Goal: Task Accomplishment & Management: Use online tool/utility

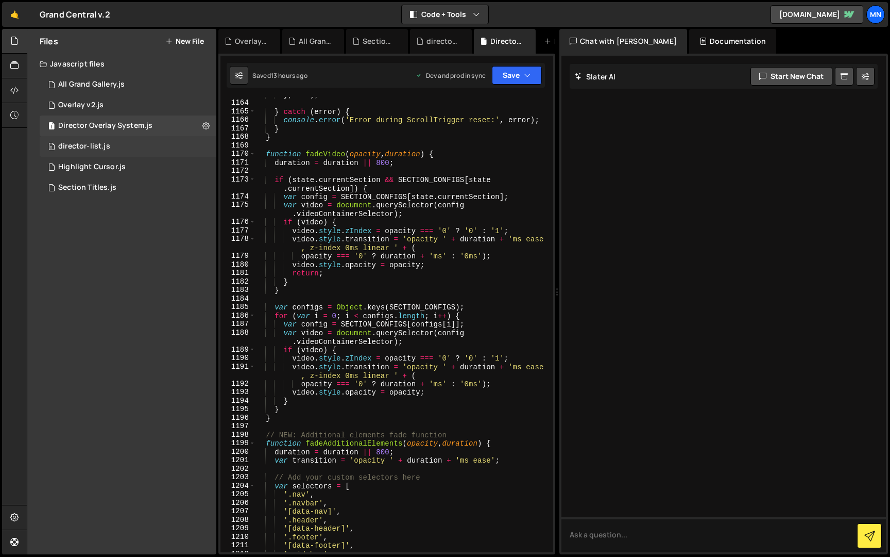
scroll to position [8688, 0]
click at [71, 142] on div "director-list.js" at bounding box center [84, 146] width 52 height 9
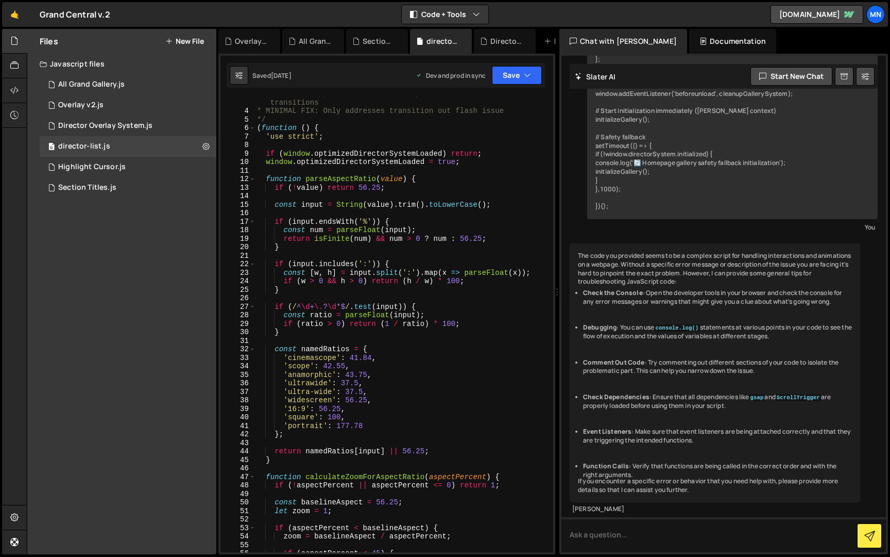
scroll to position [0, 0]
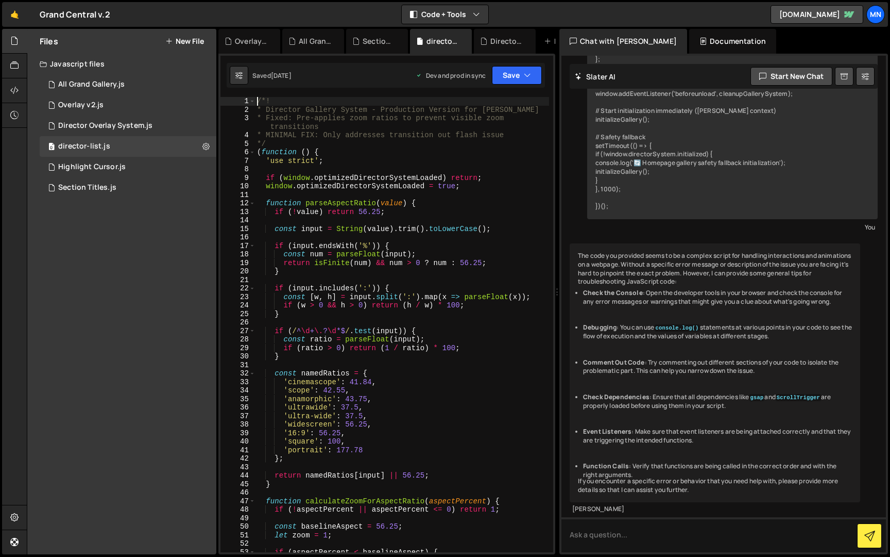
click at [256, 99] on div "/*! * Director Gallery System - Production Version for [PERSON_NAME] * Fixed: P…" at bounding box center [402, 333] width 294 height 472
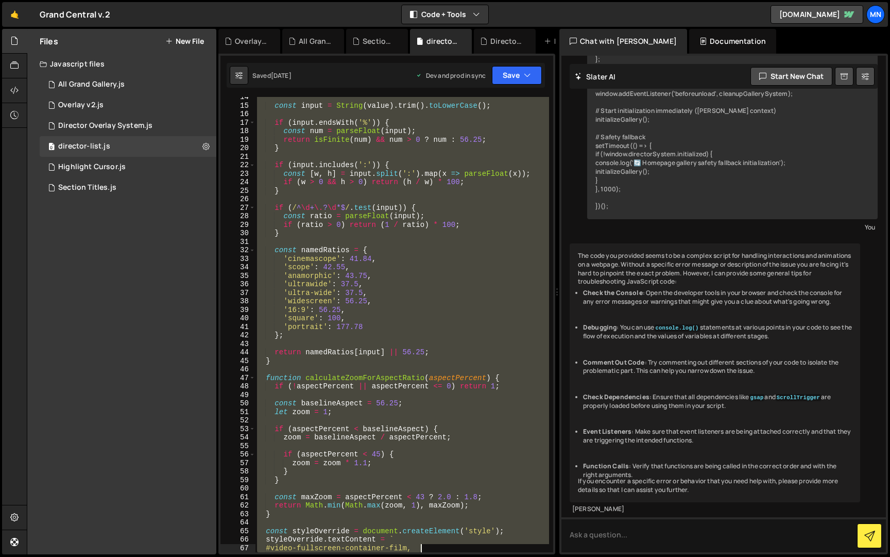
drag, startPoint x: 256, startPoint y: 100, endPoint x: 489, endPoint y: 502, distance: 464.3
click at [490, 519] on div "const input = String ( value ) . trim ( ) . toLowerCase ( ) ; if ( input . ends…" at bounding box center [402, 329] width 294 height 472
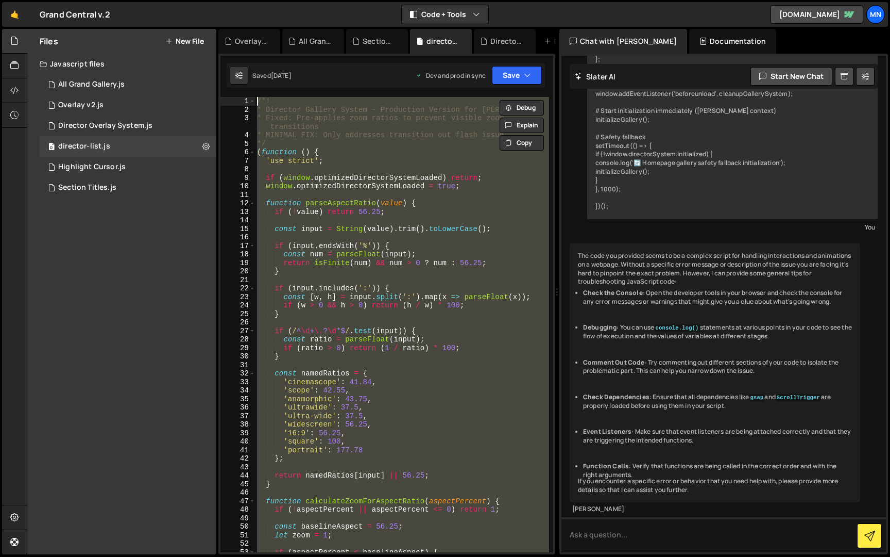
drag, startPoint x: 263, startPoint y: 472, endPoint x: 256, endPoint y: -19, distance: 491.1
click at [256, 0] on html "Projects [GEOGRAPHIC_DATA] Blog [GEOGRAPHIC_DATA] Projects Your Teams Invite te…" at bounding box center [445, 278] width 890 height 557
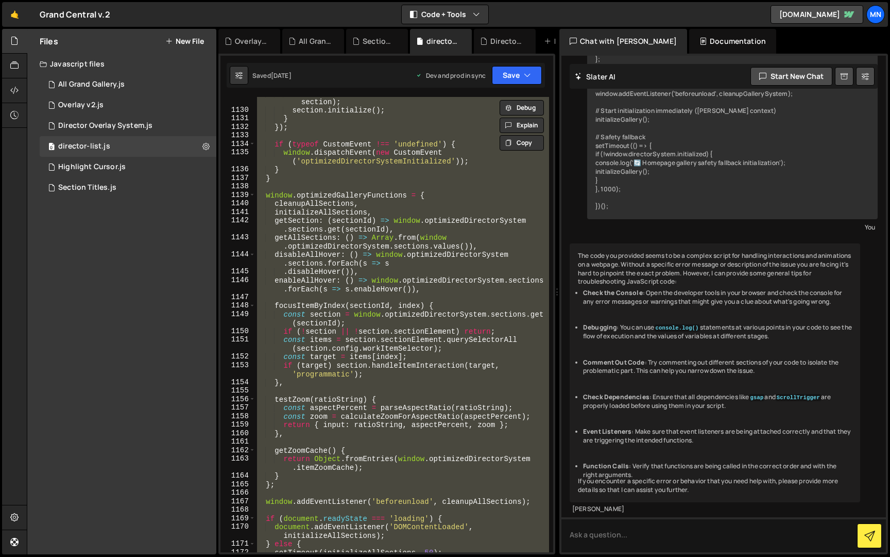
scroll to position [10643, 0]
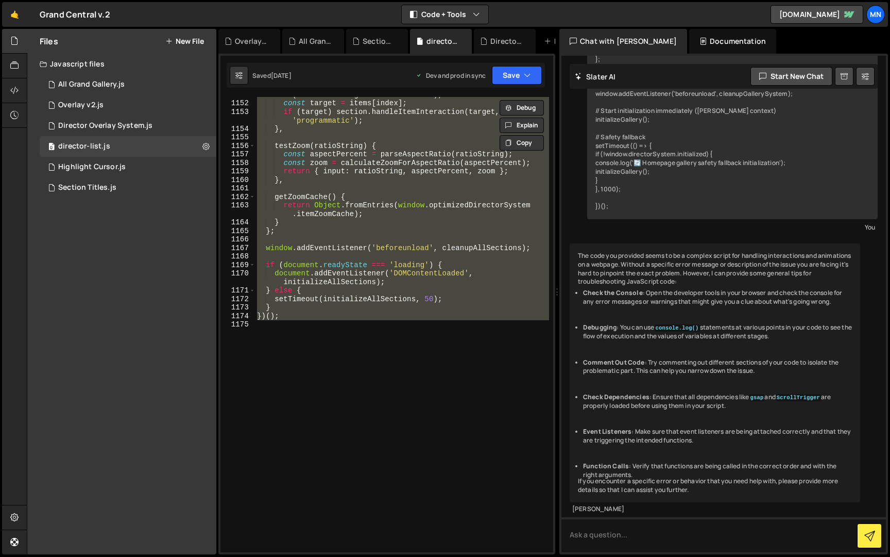
paste textarea "})();"
type textarea "})();"
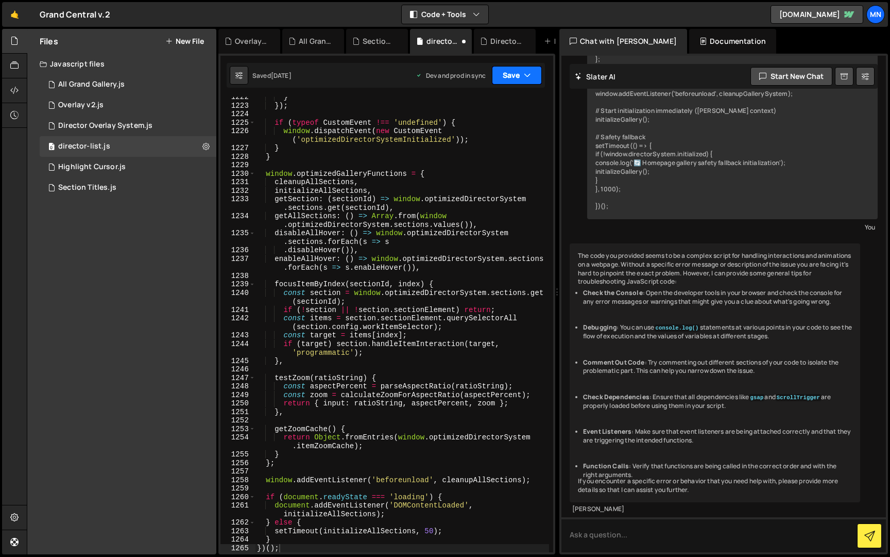
drag, startPoint x: 527, startPoint y: 77, endPoint x: 504, endPoint y: 95, distance: 28.9
click at [526, 77] on icon "button" at bounding box center [527, 75] width 7 height 10
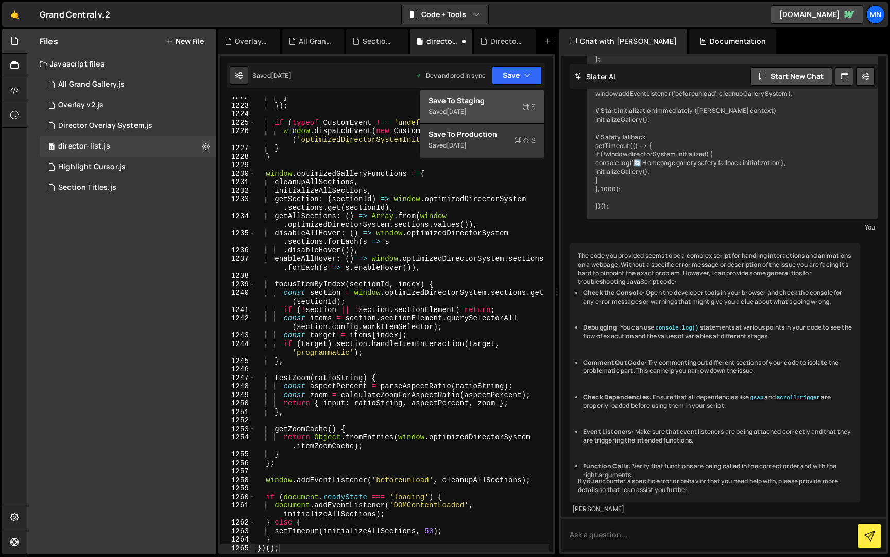
click at [499, 101] on div "Save to Staging S" at bounding box center [482, 100] width 107 height 10
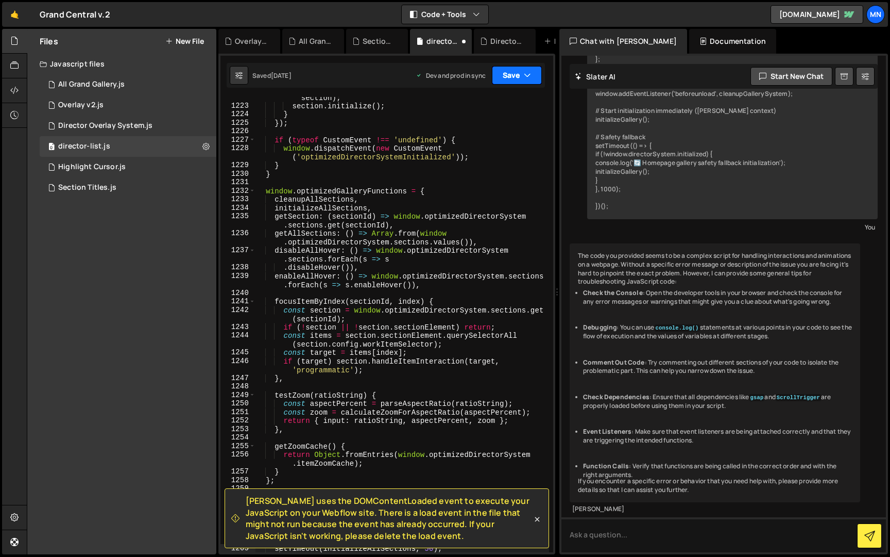
click at [516, 76] on button "Save" at bounding box center [517, 75] width 50 height 19
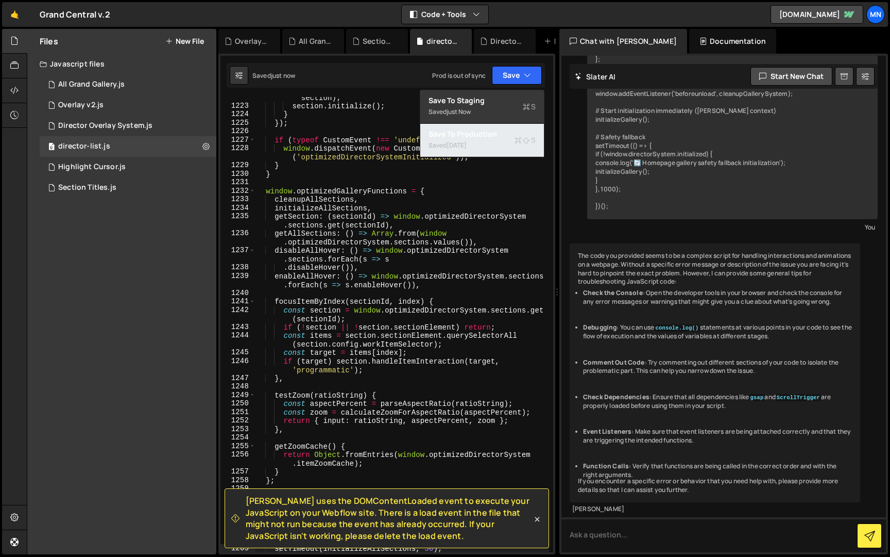
click at [497, 143] on div "Saved [DATE]" at bounding box center [482, 145] width 107 height 12
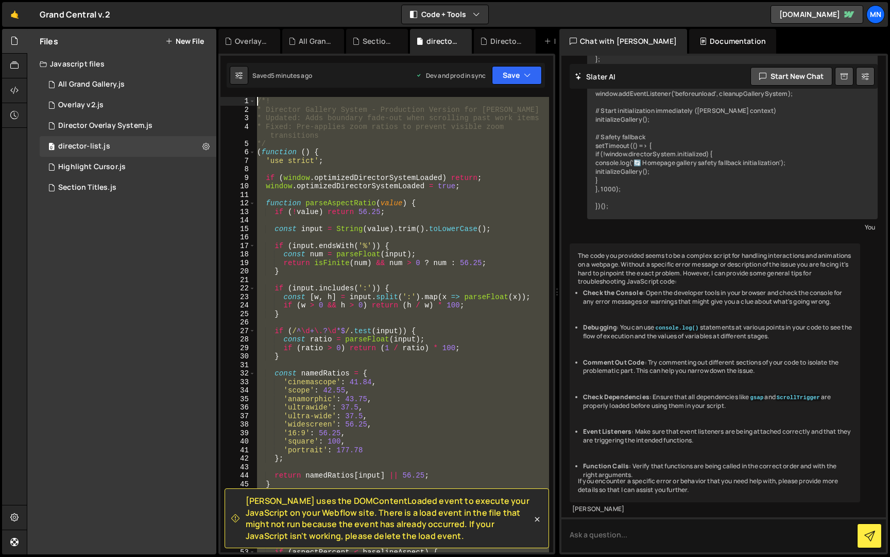
scroll to position [0, 0]
drag, startPoint x: 342, startPoint y: 410, endPoint x: 248, endPoint y: -17, distance: 436.9
click at [248, 0] on html "Projects [GEOGRAPHIC_DATA] Blog [GEOGRAPHIC_DATA] Projects Your Teams Invite te…" at bounding box center [445, 278] width 890 height 557
paste textarea "})();"
type textarea "})();"
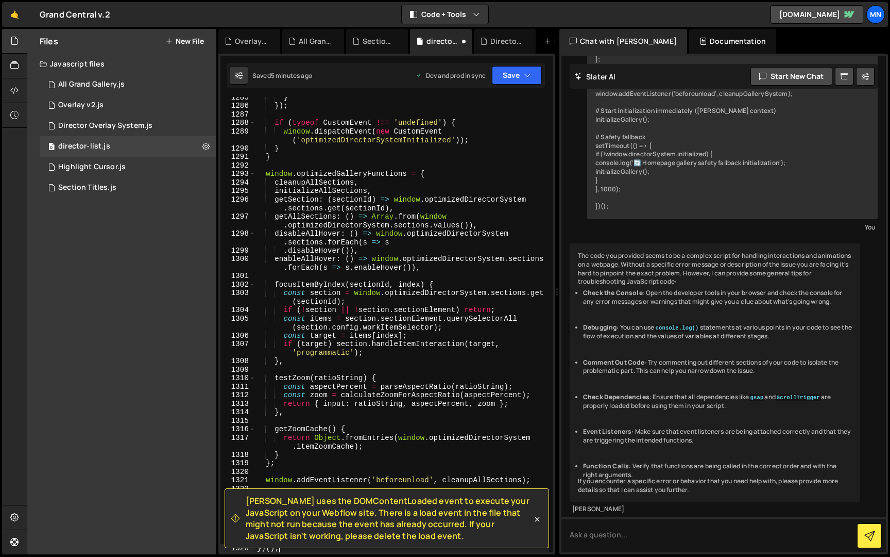
scroll to position [12103, 0]
click at [516, 76] on button "Save" at bounding box center [517, 75] width 50 height 19
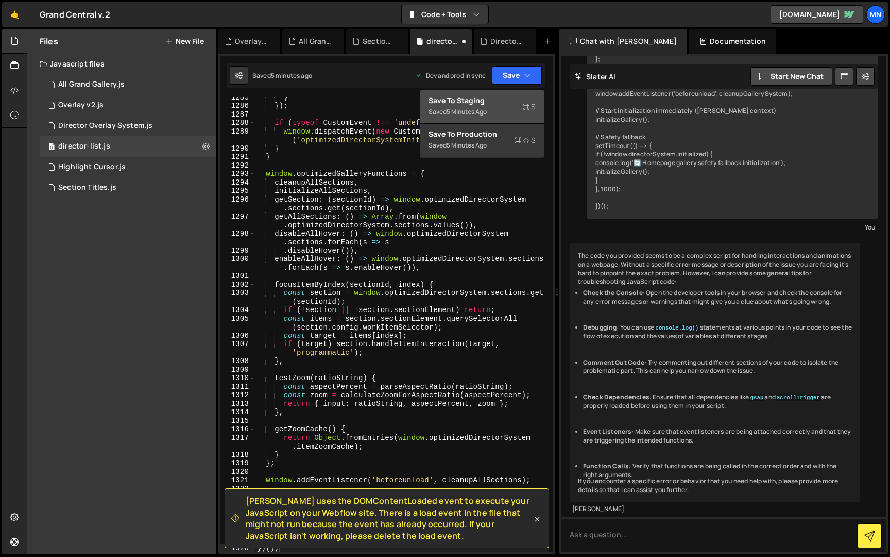
click at [498, 110] on div "Saved 5 minutes ago" at bounding box center [482, 112] width 107 height 12
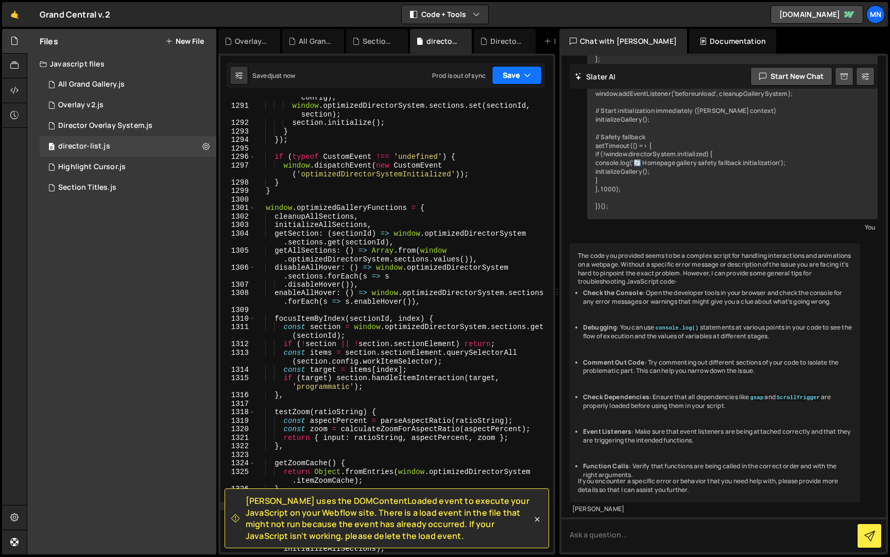
click at [529, 72] on icon "button" at bounding box center [527, 75] width 7 height 10
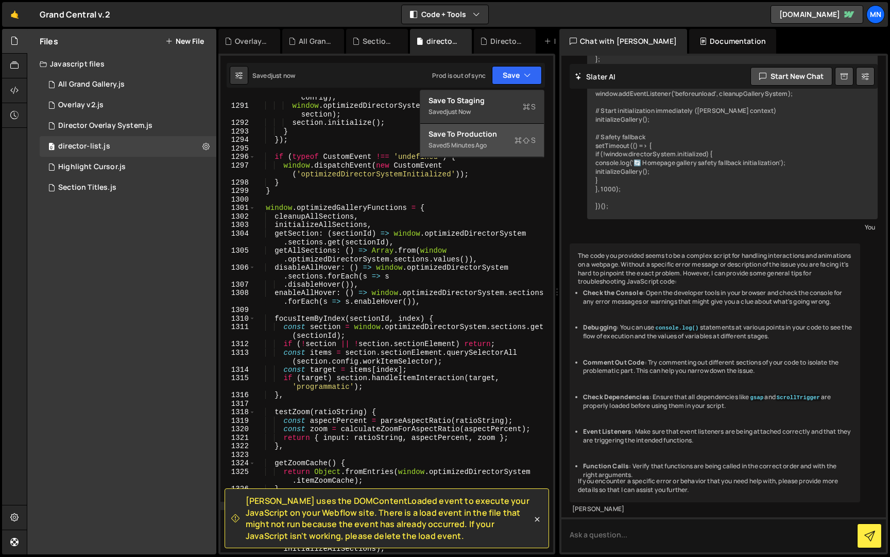
click at [497, 149] on div "Saved 5 minutes ago" at bounding box center [482, 145] width 107 height 12
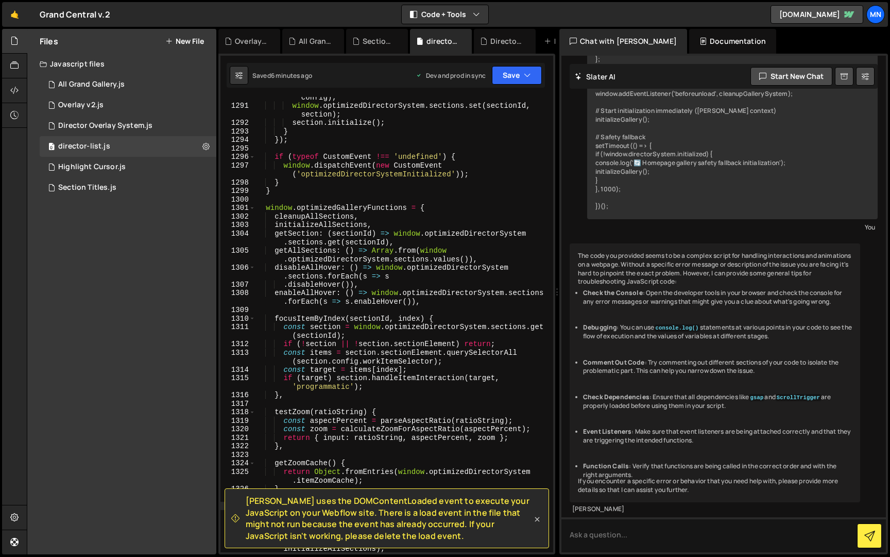
click at [537, 517] on icon at bounding box center [537, 519] width 10 height 10
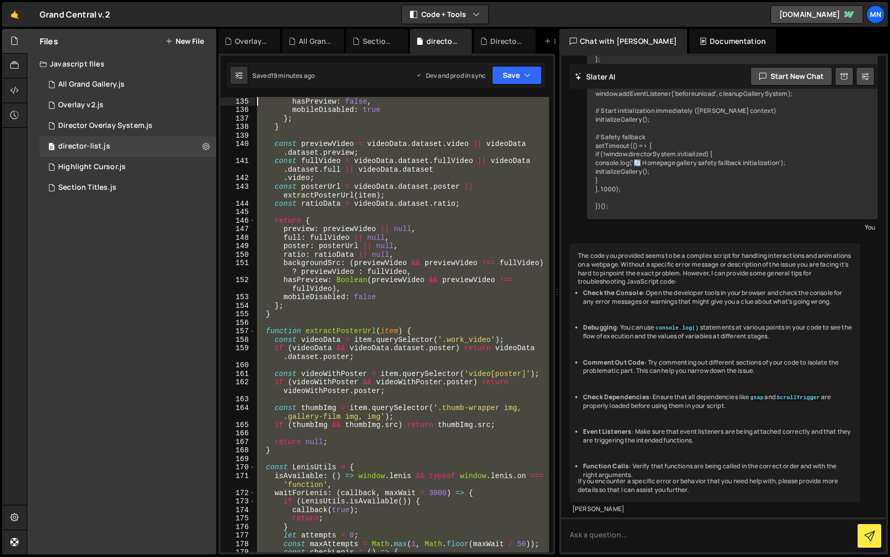
scroll to position [0, 0]
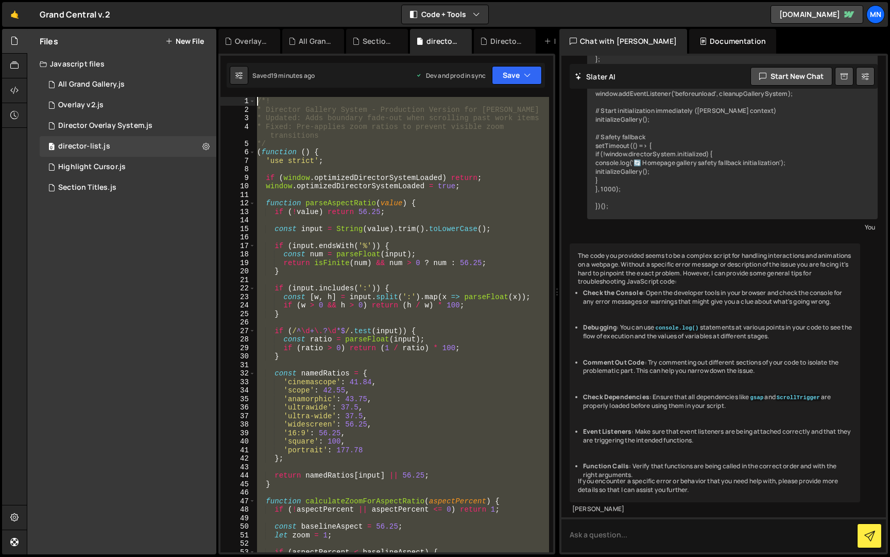
drag, startPoint x: 304, startPoint y: 371, endPoint x: 242, endPoint y: -19, distance: 394.9
click at [242, 0] on html "Projects [GEOGRAPHIC_DATA] Blog [GEOGRAPHIC_DATA] Projects Your Teams Invite te…" at bounding box center [445, 278] width 890 height 557
paste textarea "})();"
type textarea "})();"
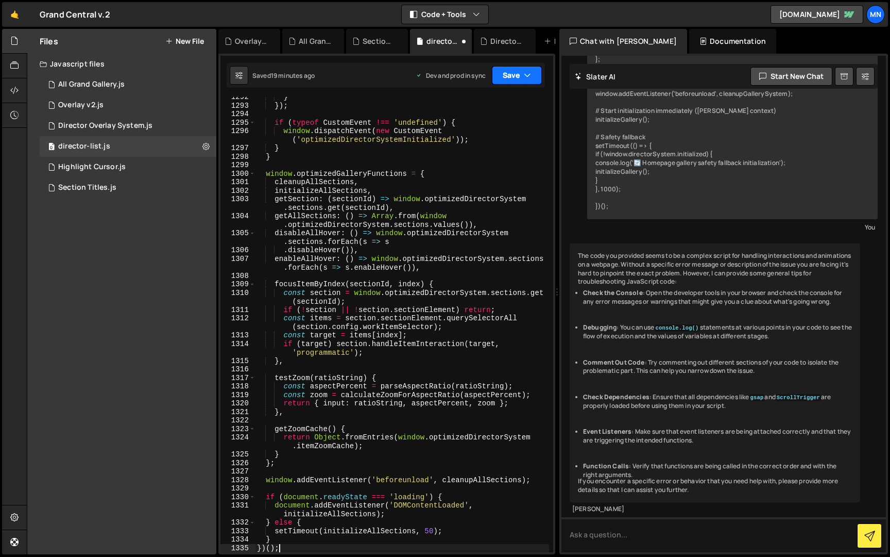
click at [499, 77] on button "Save" at bounding box center [517, 75] width 50 height 19
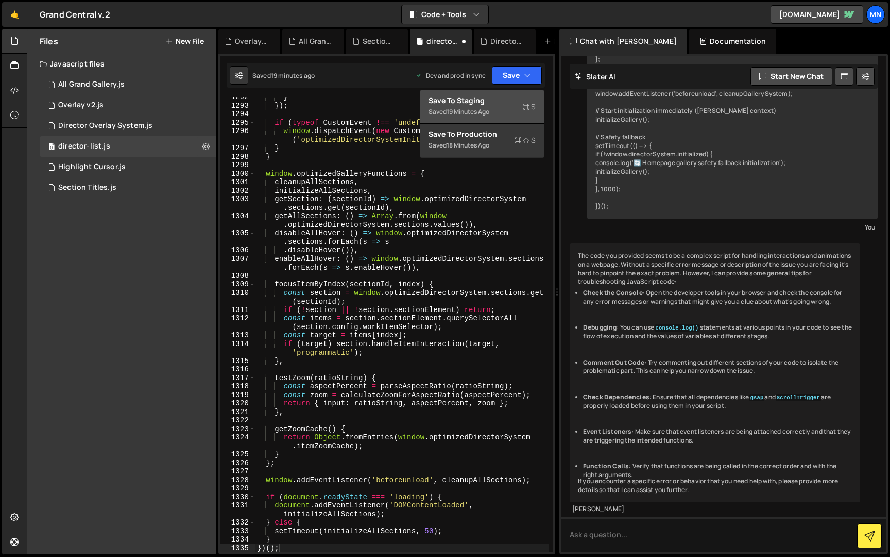
click at [476, 103] on div "Save to Staging S" at bounding box center [482, 100] width 107 height 10
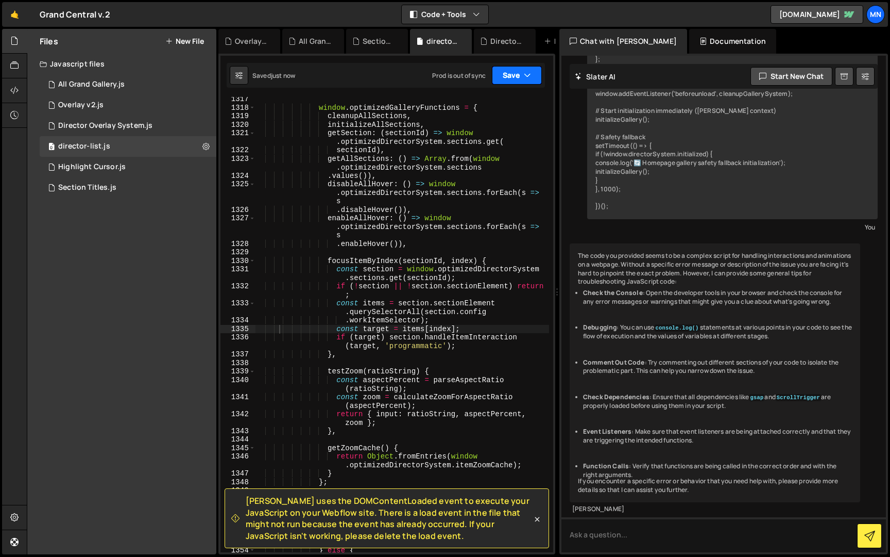
click at [516, 79] on button "Save" at bounding box center [517, 75] width 50 height 19
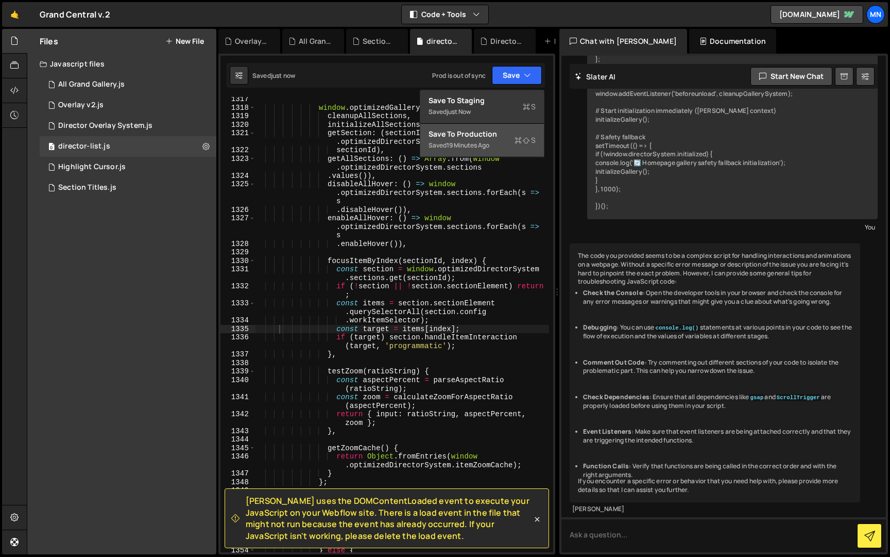
click at [490, 143] on div "19 minutes ago" at bounding box center [468, 145] width 43 height 9
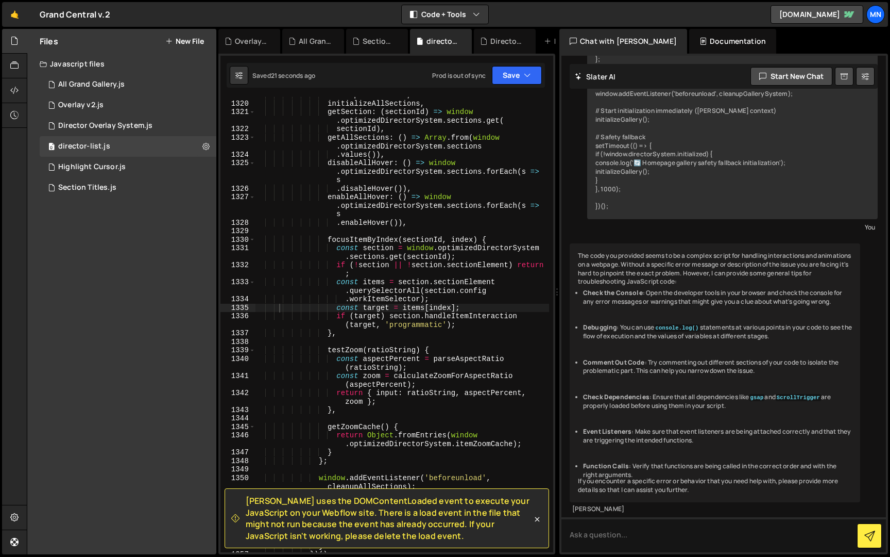
scroll to position [12554, 0]
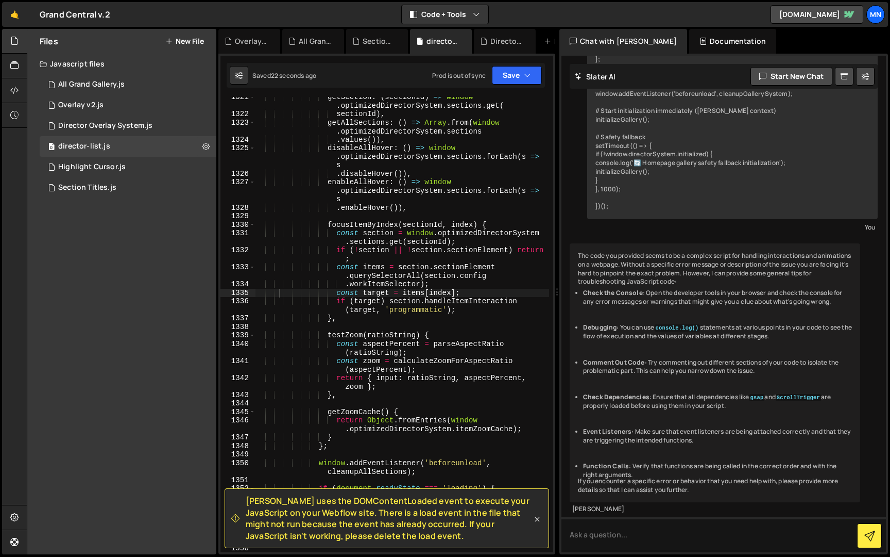
click at [538, 519] on icon at bounding box center [537, 518] width 5 height 5
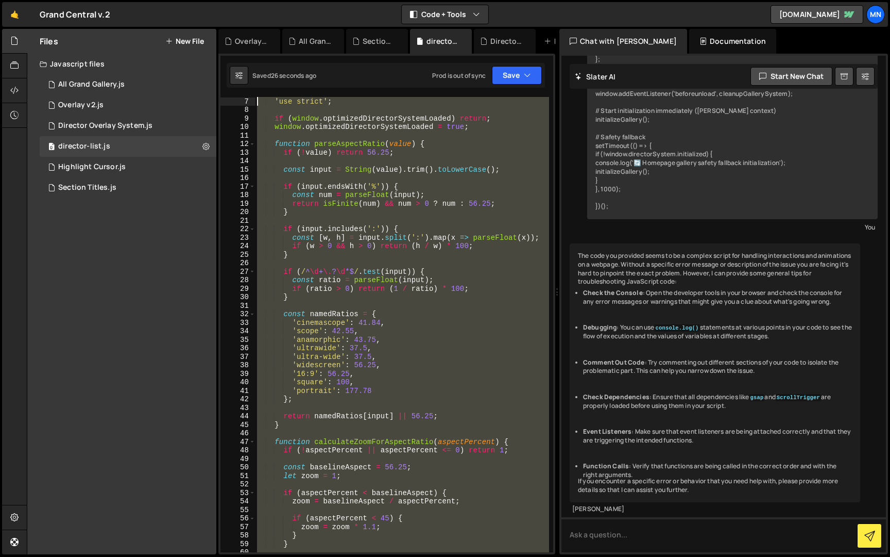
scroll to position [0, 0]
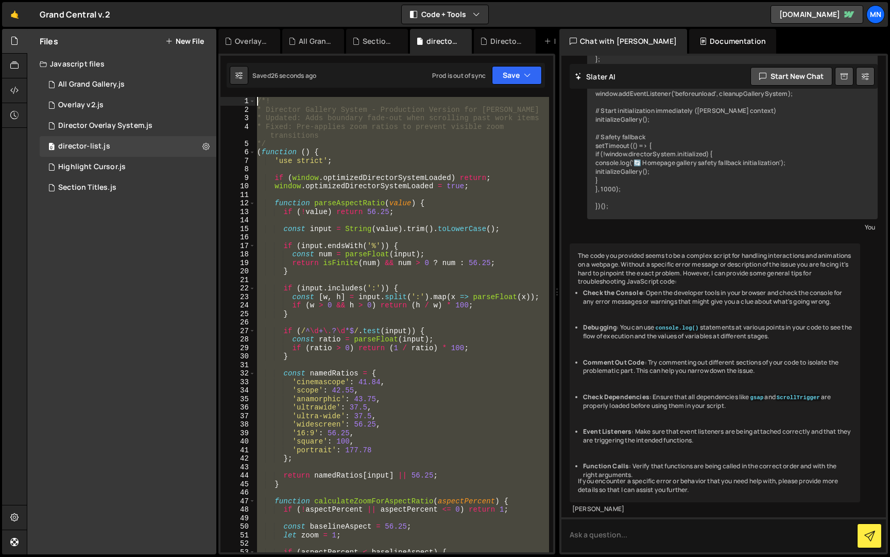
drag, startPoint x: 285, startPoint y: 491, endPoint x: 249, endPoint y: -19, distance: 511.4
click at [249, 0] on html "Projects [GEOGRAPHIC_DATA] Blog [GEOGRAPHIC_DATA] Projects Your Teams Invite te…" at bounding box center [445, 278] width 890 height 557
paste textarea "})();"
type textarea "})();"
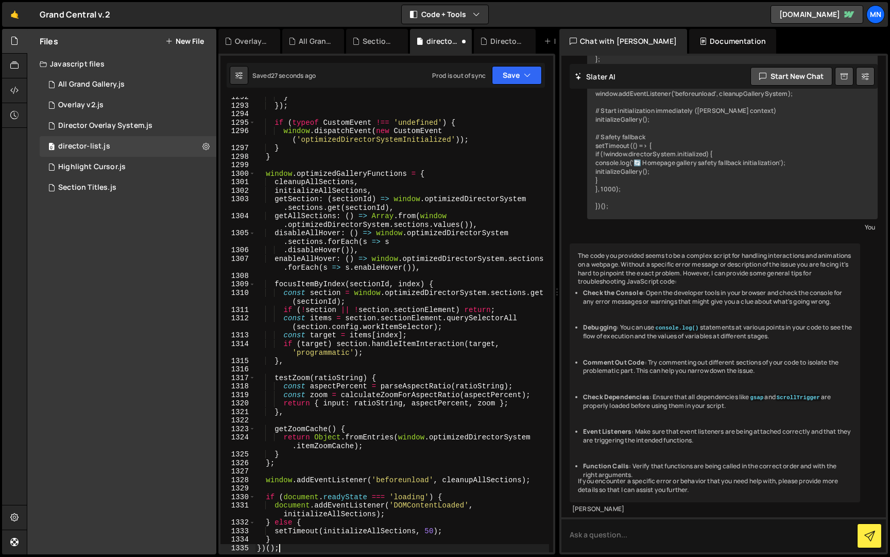
scroll to position [12061, 0]
drag, startPoint x: 528, startPoint y: 64, endPoint x: 516, endPoint y: 70, distance: 12.7
click at [527, 64] on div "Saved 28 seconds ago Prod is out of sync Upgrade to Edit Save Save to Staging S…" at bounding box center [386, 75] width 318 height 25
click at [515, 70] on button "Save" at bounding box center [517, 75] width 50 height 19
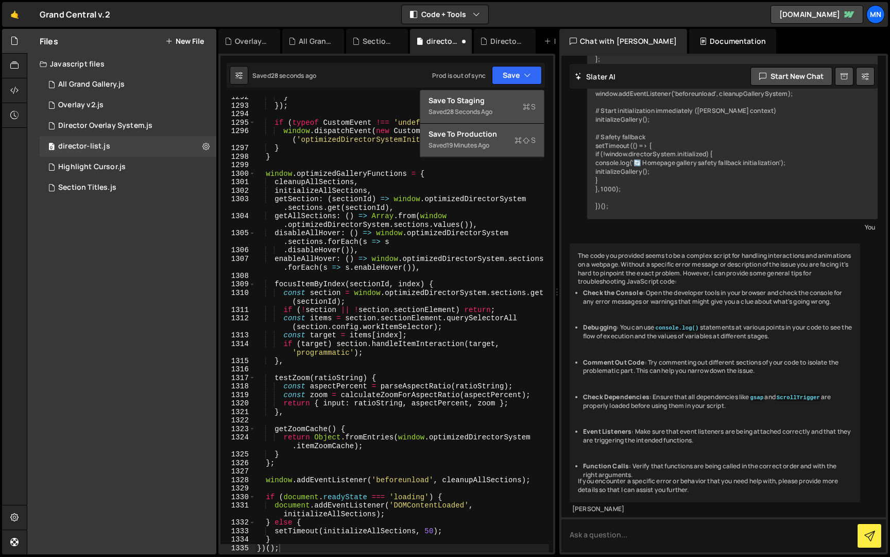
click at [481, 102] on div "Save to Staging S" at bounding box center [482, 100] width 107 height 10
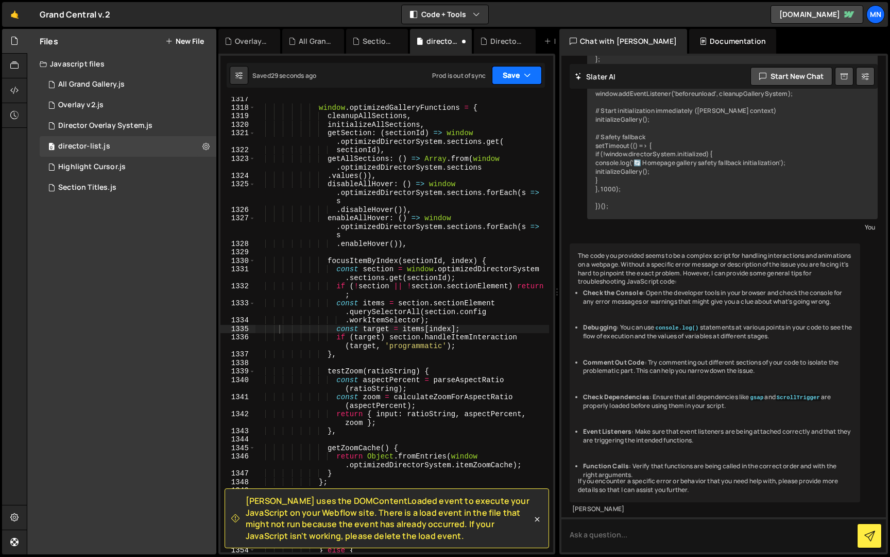
scroll to position [12518, 0]
click at [514, 78] on button "Save" at bounding box center [517, 75] width 50 height 19
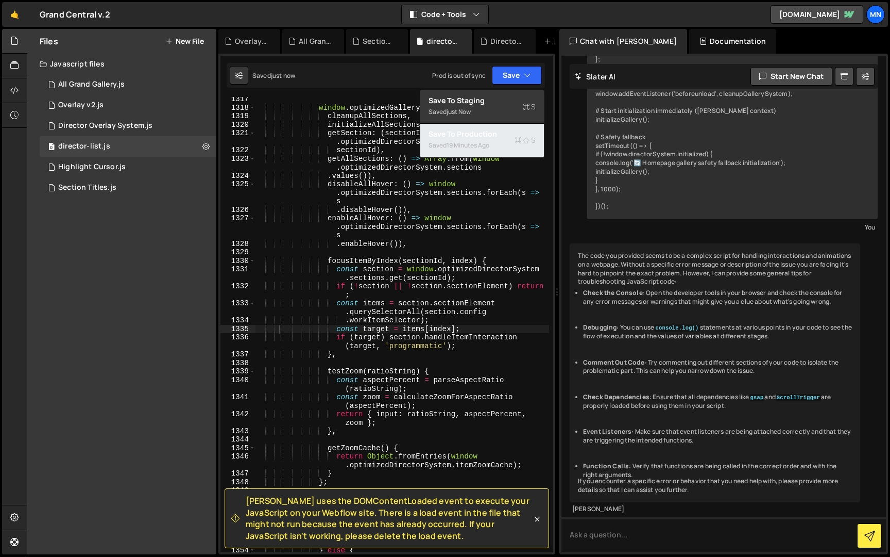
click at [472, 147] on div "19 minutes ago" at bounding box center [468, 145] width 43 height 9
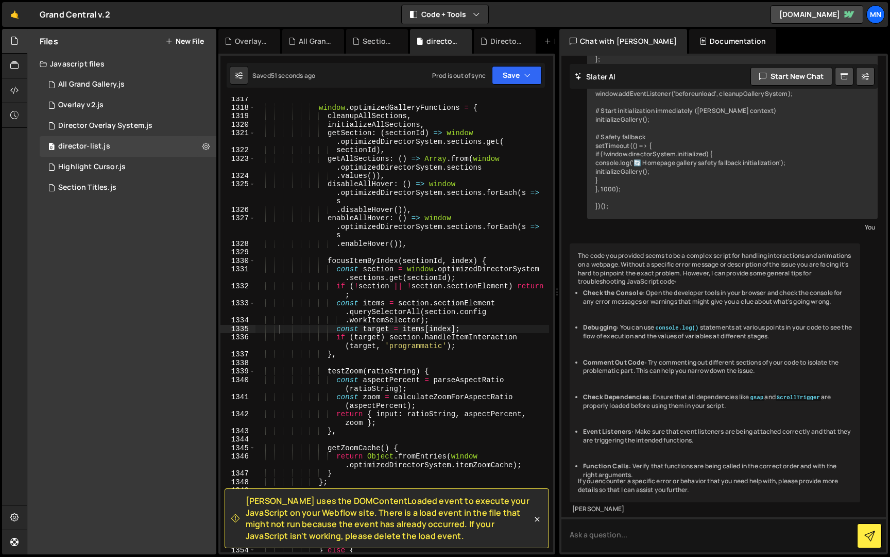
drag, startPoint x: 251, startPoint y: 500, endPoint x: 401, endPoint y: 536, distance: 154.2
click at [401, 536] on span "[PERSON_NAME] uses the DOMContentLoaded event to execute your JavaScript on you…" at bounding box center [389, 518] width 287 height 46
copy span "[PERSON_NAME] uses the DOMContentLoaded event to execute your JavaScript on you…"
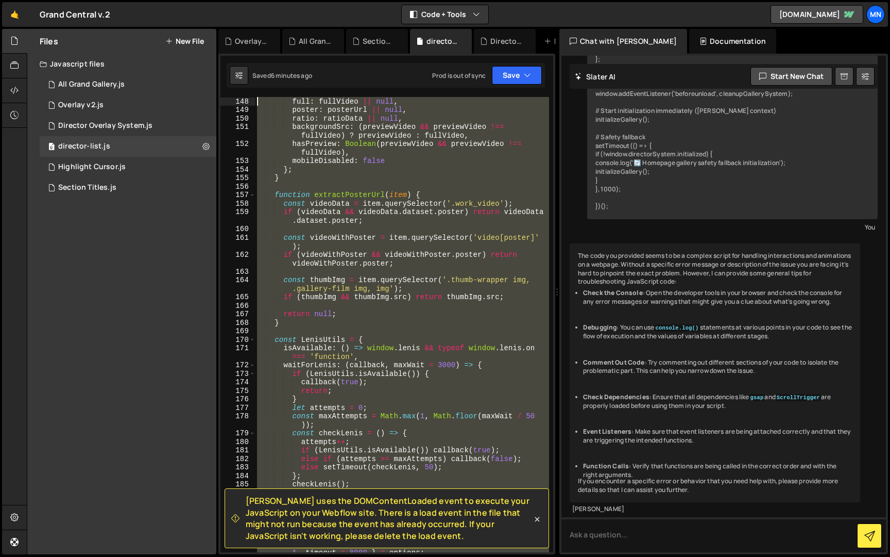
scroll to position [0, 0]
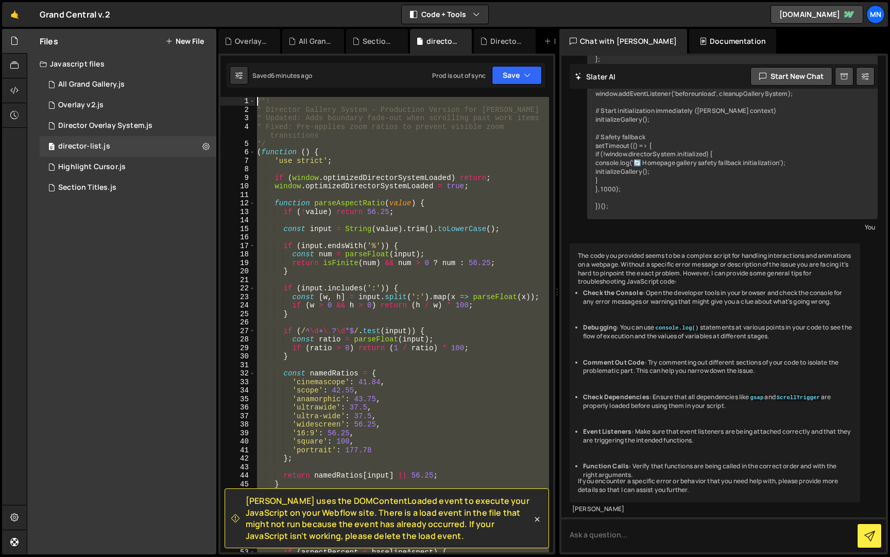
drag, startPoint x: 317, startPoint y: 349, endPoint x: 232, endPoint y: -19, distance: 378.1
click at [232, 0] on html "Projects [GEOGRAPHIC_DATA] Blog [GEOGRAPHIC_DATA] Projects Your Teams Invite te…" at bounding box center [445, 278] width 890 height 557
paste textarea "})();"
type textarea "})();"
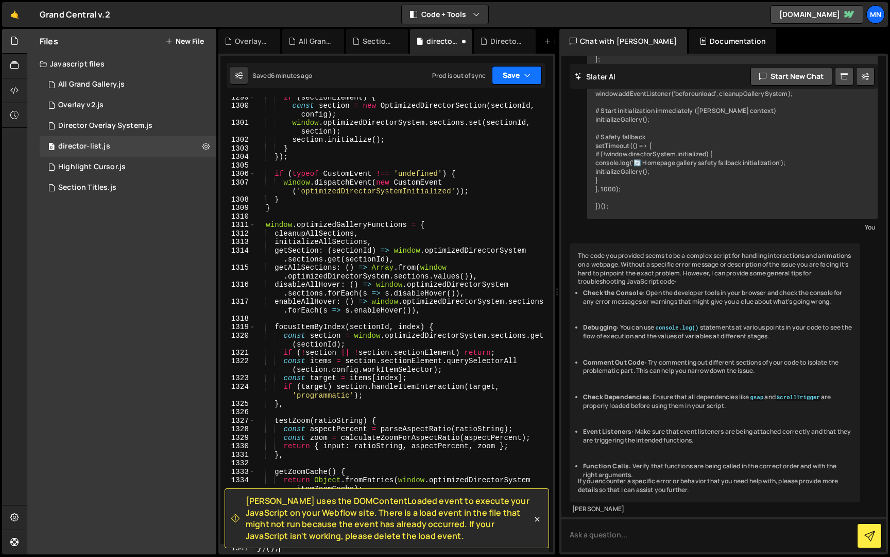
click at [516, 76] on button "Save" at bounding box center [517, 75] width 50 height 19
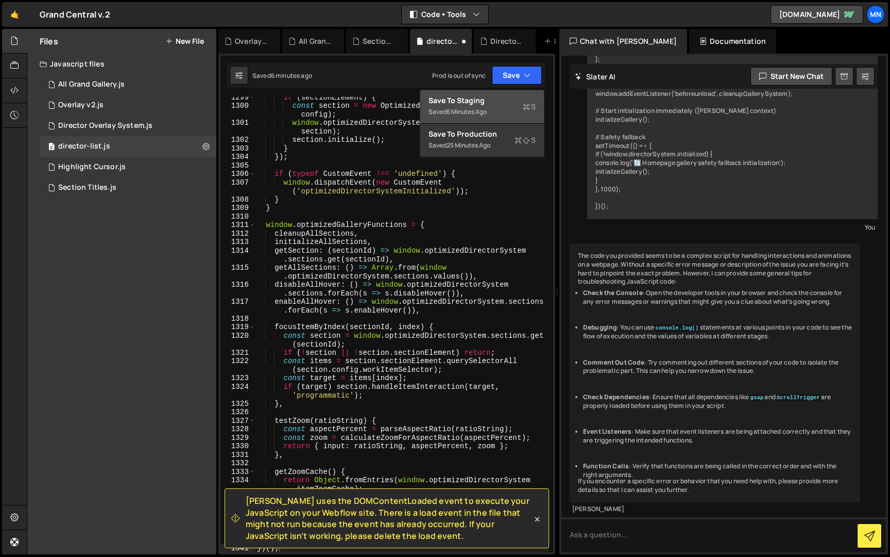
click at [509, 94] on button "Save to Staging S Saved 6 minutes ago" at bounding box center [482, 106] width 124 height 33
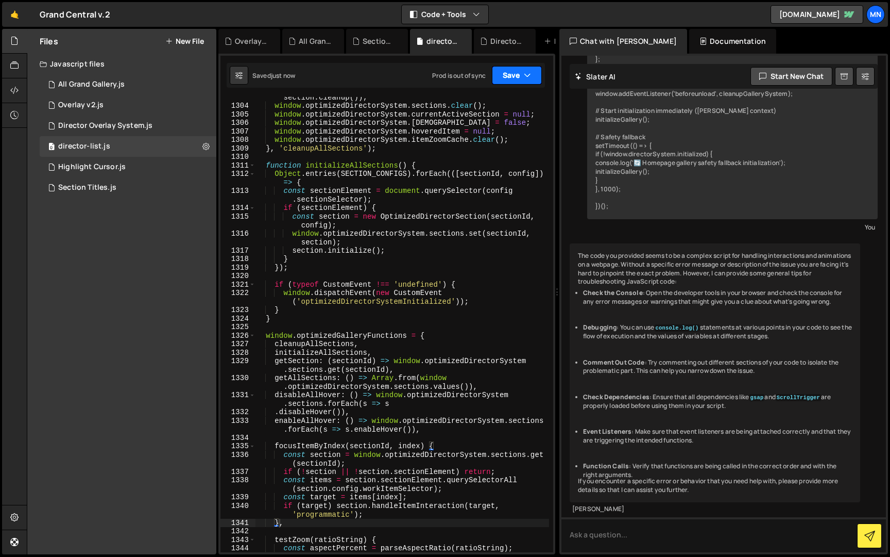
click at [519, 72] on button "Save" at bounding box center [517, 75] width 50 height 19
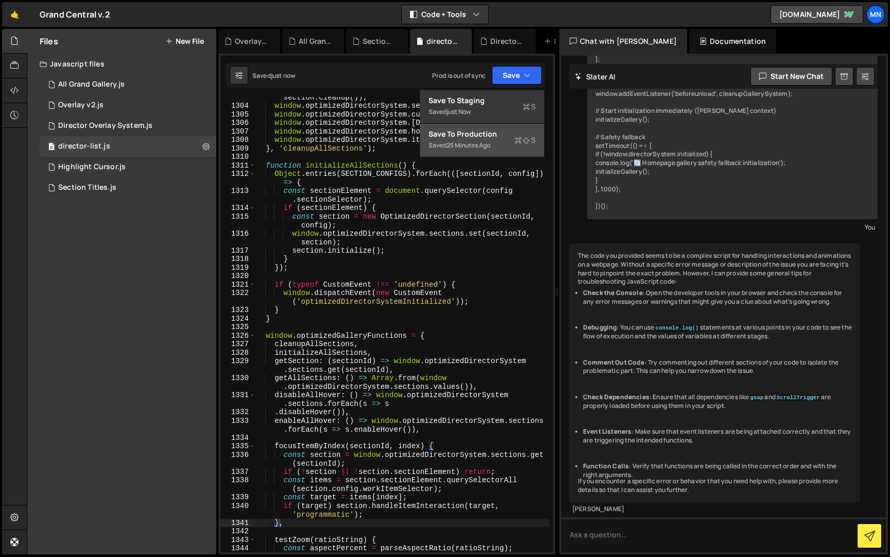
click at [502, 137] on div "Save to Production S" at bounding box center [482, 134] width 107 height 10
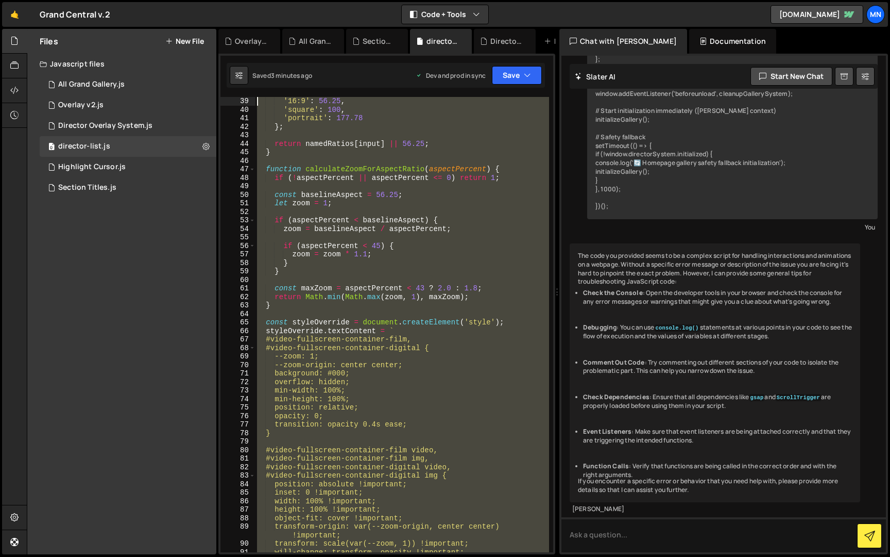
scroll to position [0, 0]
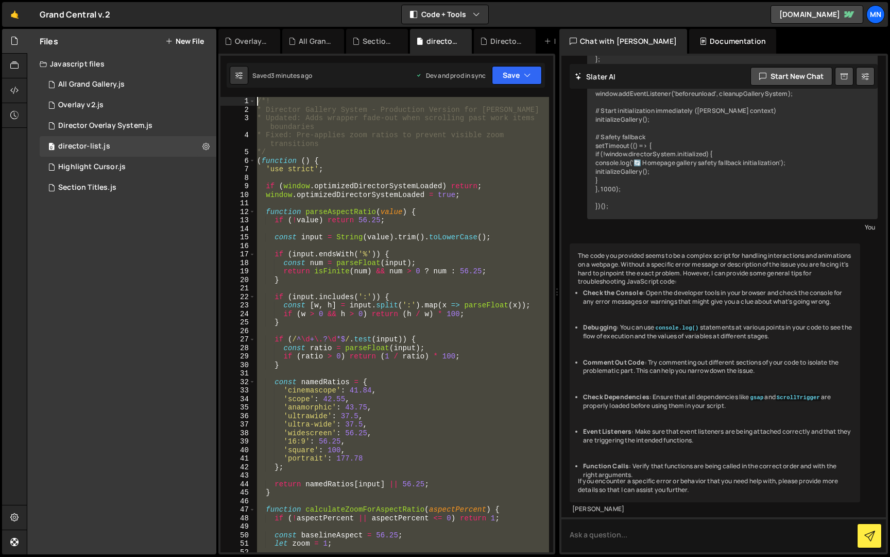
drag, startPoint x: 295, startPoint y: 408, endPoint x: 210, endPoint y: -19, distance: 435.6
click at [210, 0] on html "Projects [GEOGRAPHIC_DATA] Blog [GEOGRAPHIC_DATA] Projects Your Teams Invite te…" at bounding box center [445, 278] width 890 height 557
paste textarea "})();"
type textarea "})();"
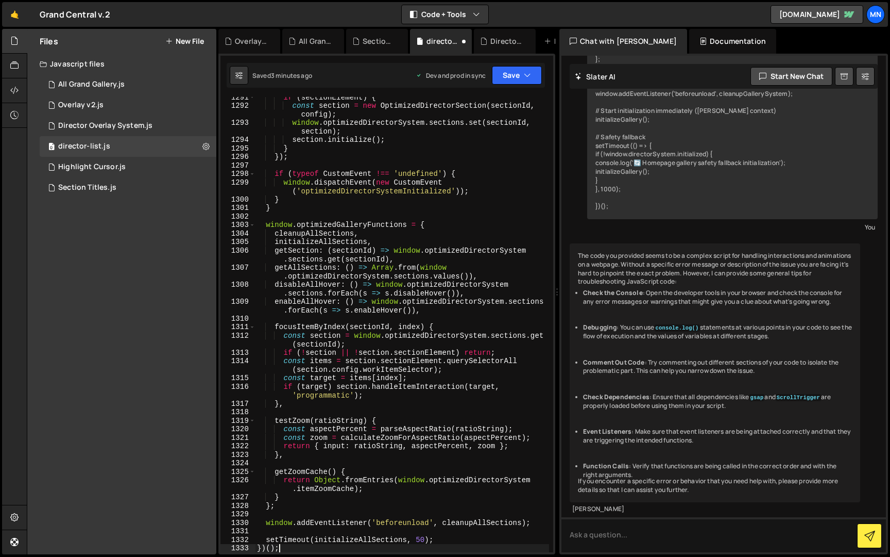
scroll to position [11916, 0]
click at [521, 73] on button "Save" at bounding box center [517, 75] width 50 height 19
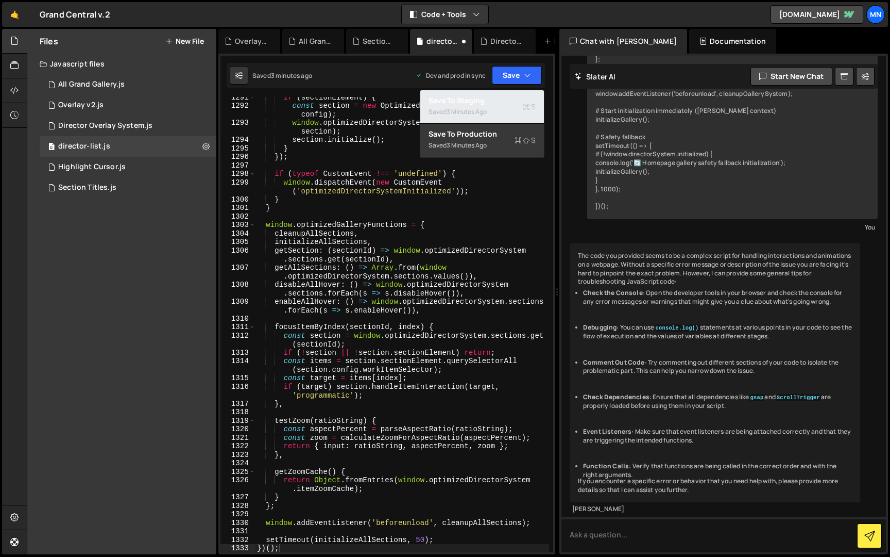
click at [483, 92] on button "Save to Staging S Saved 3 minutes ago" at bounding box center [482, 106] width 124 height 33
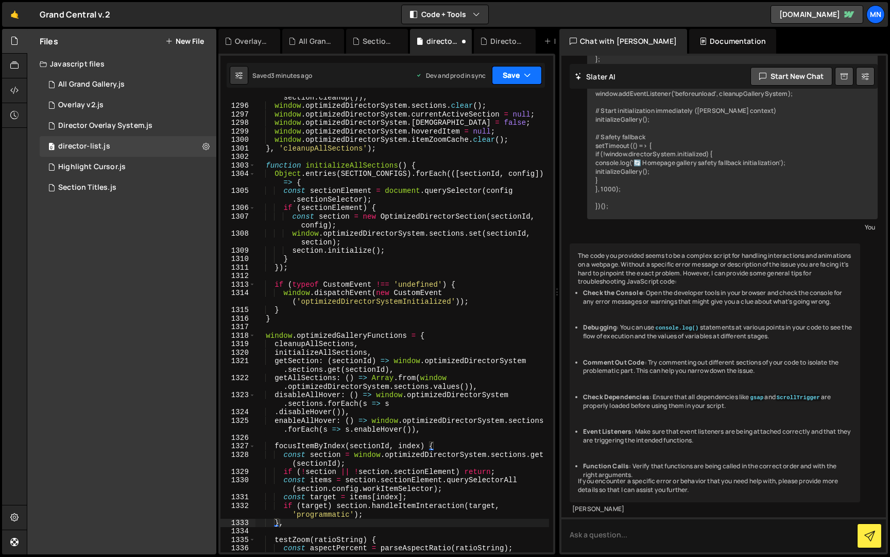
click at [520, 72] on button "Save" at bounding box center [517, 75] width 50 height 19
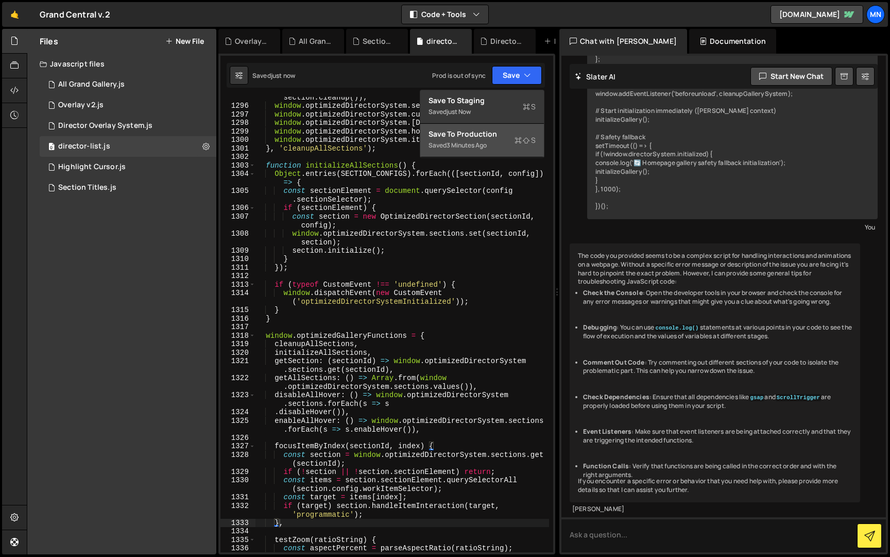
click at [481, 139] on div "Saved 3 minutes ago" at bounding box center [482, 145] width 107 height 12
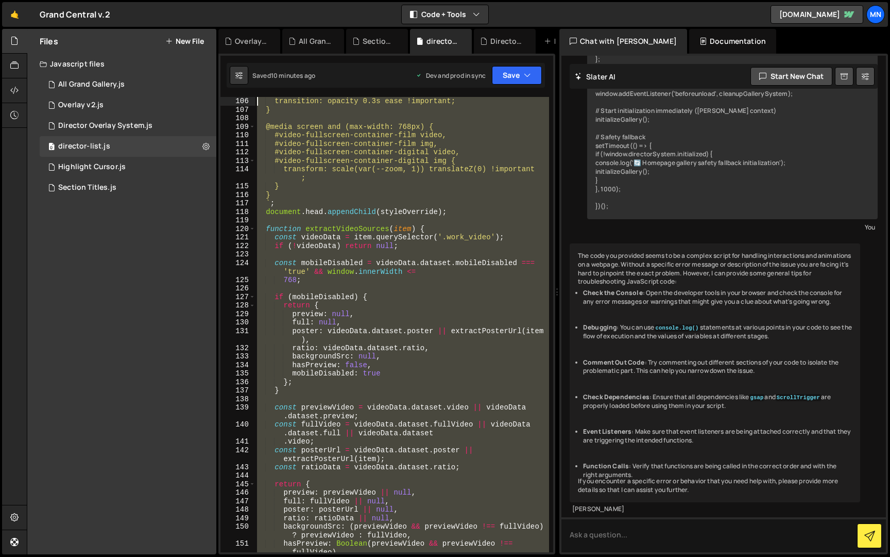
scroll to position [0, 0]
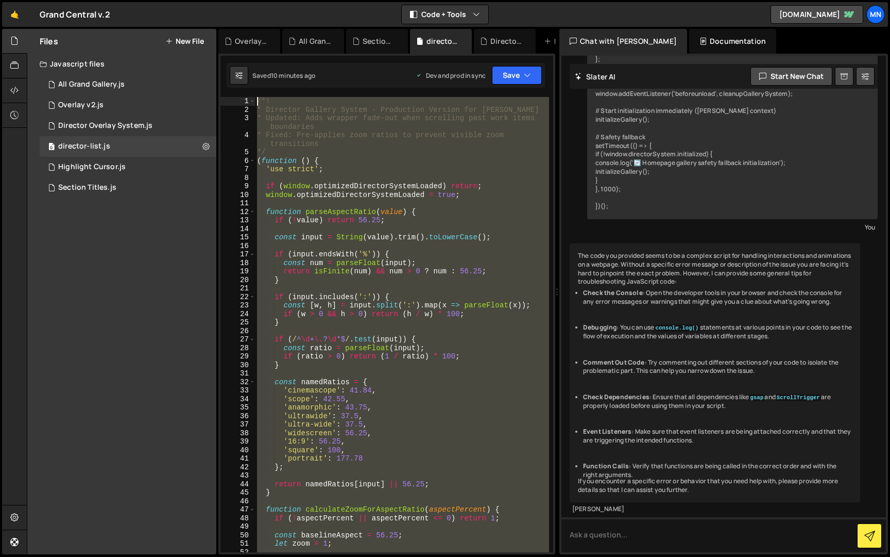
drag, startPoint x: 301, startPoint y: 406, endPoint x: 216, endPoint y: -19, distance: 433.7
click at [216, 0] on html "Projects [GEOGRAPHIC_DATA] Blog [GEOGRAPHIC_DATA] Projects Your Teams Invite te…" at bounding box center [445, 278] width 890 height 557
paste textarea "})();"
type textarea "})();"
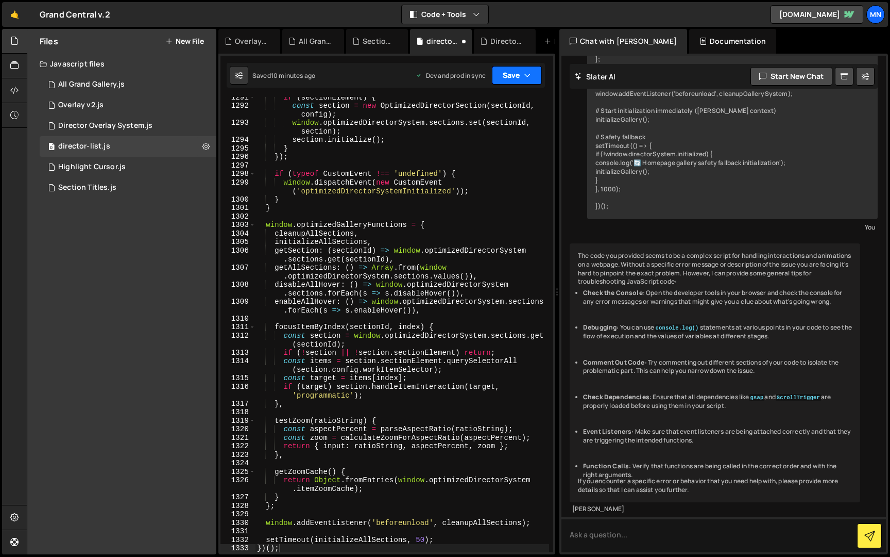
click at [530, 69] on button "Save" at bounding box center [517, 75] width 50 height 19
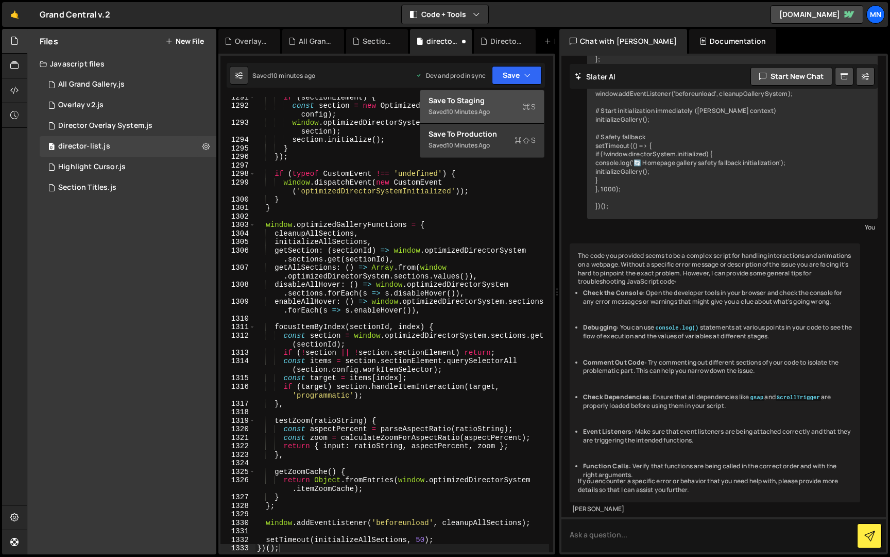
click at [486, 93] on button "Save to Staging S Saved 10 minutes ago" at bounding box center [482, 106] width 124 height 33
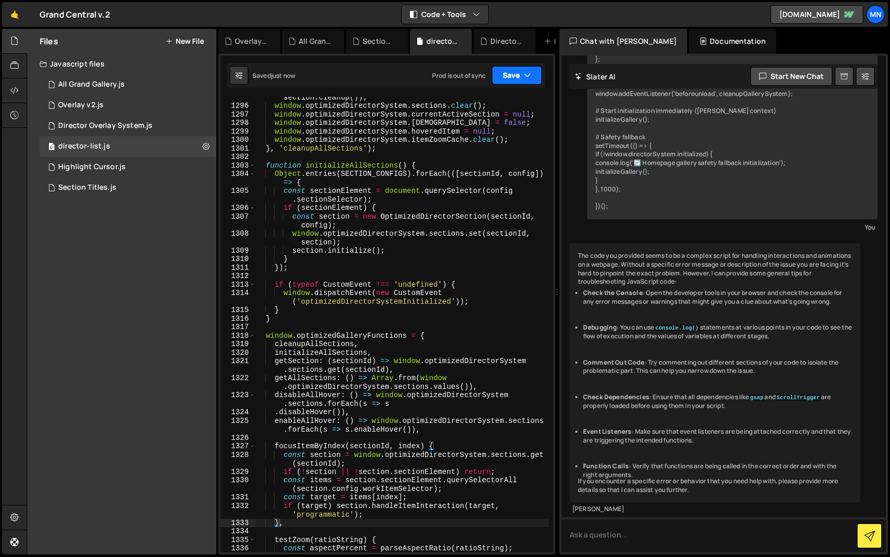
click at [517, 77] on button "Save" at bounding box center [517, 75] width 50 height 19
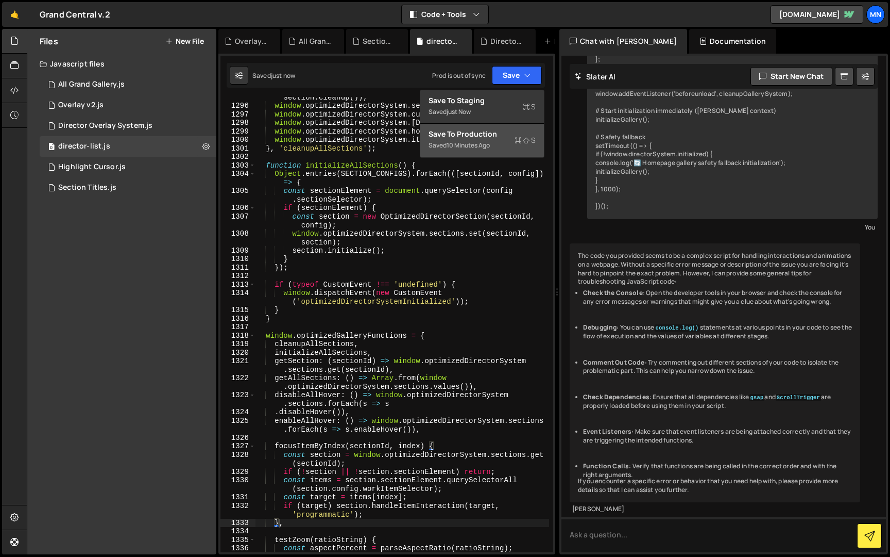
click at [474, 148] on div "10 minutes ago" at bounding box center [468, 145] width 43 height 9
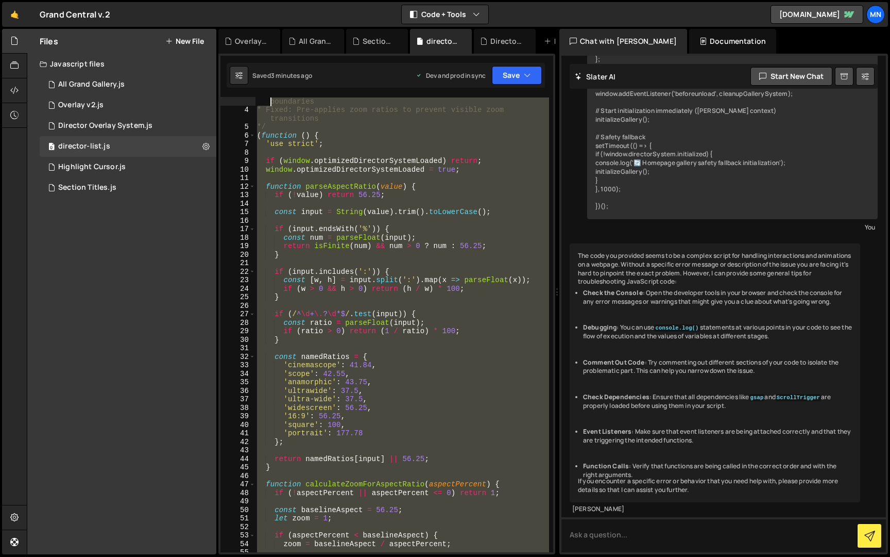
scroll to position [0, 0]
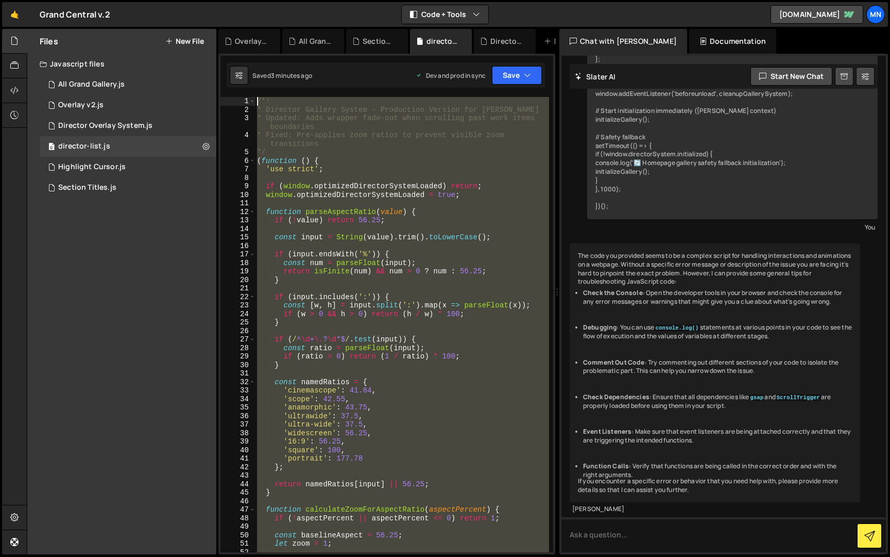
drag, startPoint x: 272, startPoint y: 393, endPoint x: 271, endPoint y: -19, distance: 412.3
click at [271, 0] on html "Projects [GEOGRAPHIC_DATA] Blog [GEOGRAPHIC_DATA] Projects Your Teams Invite te…" at bounding box center [445, 278] width 890 height 557
paste textarea "})();"
type textarea "})();"
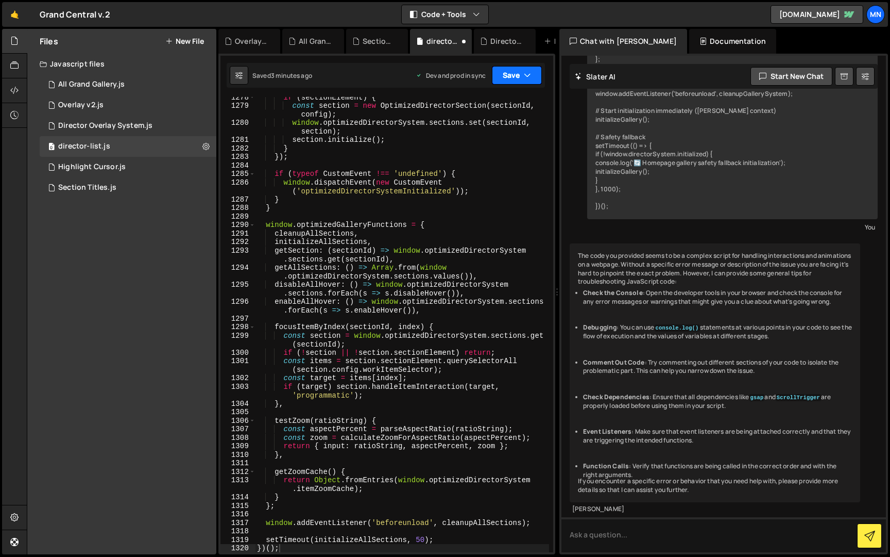
click at [522, 79] on button "Save" at bounding box center [517, 75] width 50 height 19
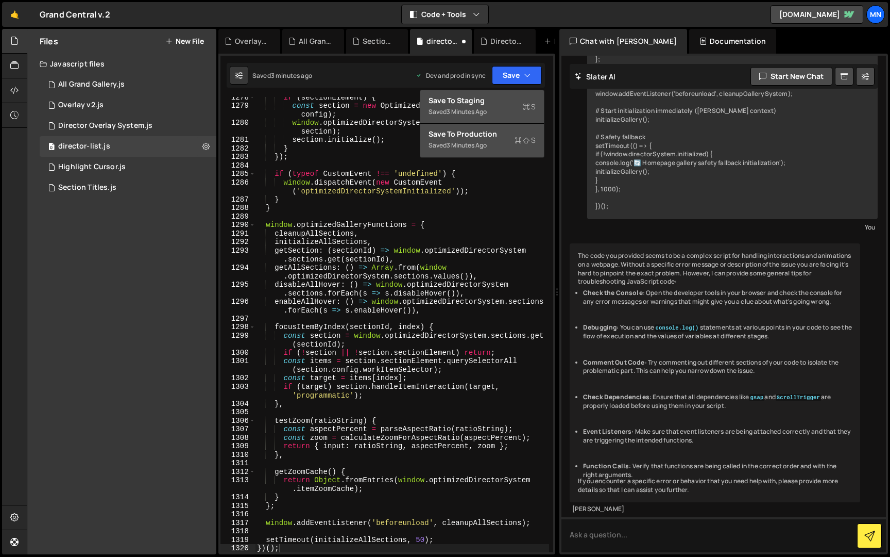
click at [461, 109] on div "3 minutes ago" at bounding box center [467, 111] width 40 height 9
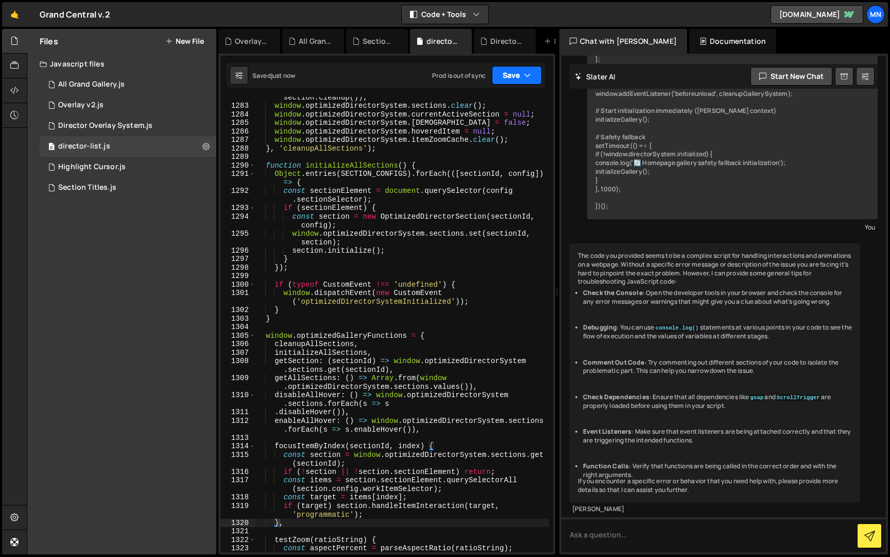
click at [516, 74] on button "Save" at bounding box center [517, 75] width 50 height 19
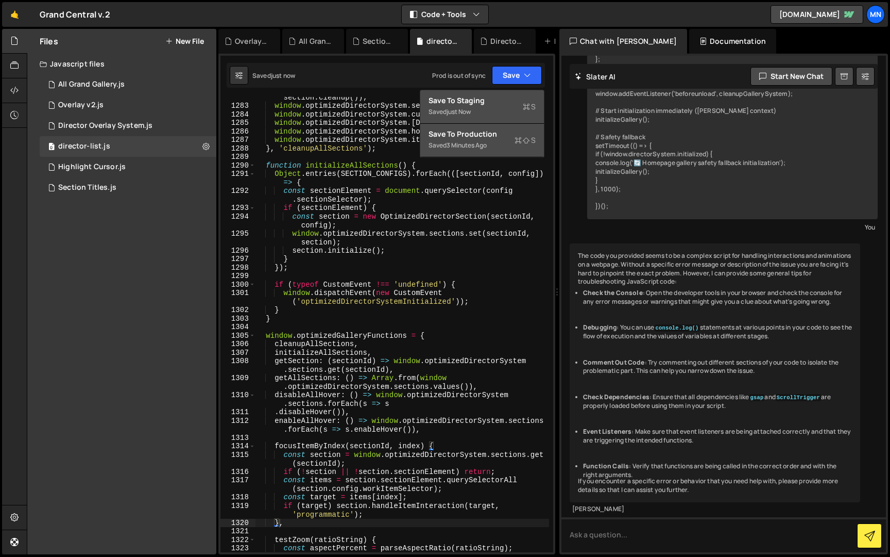
click at [465, 146] on div "3 minutes ago" at bounding box center [467, 145] width 40 height 9
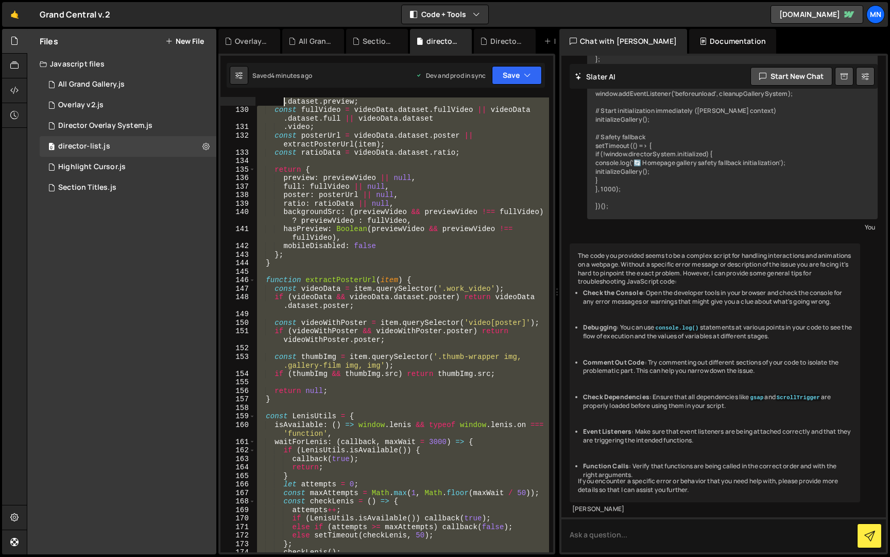
scroll to position [0, 0]
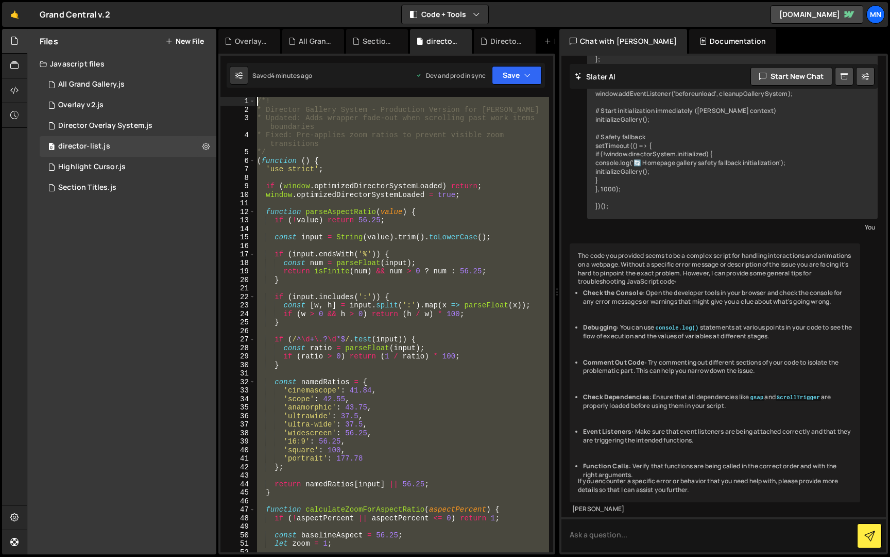
drag, startPoint x: 252, startPoint y: 382, endPoint x: 199, endPoint y: -19, distance: 404.9
click at [199, 0] on html "Projects [GEOGRAPHIC_DATA] Blog [GEOGRAPHIC_DATA] Projects Your Teams Invite te…" at bounding box center [445, 278] width 890 height 557
paste textarea "})();"
type textarea "})();"
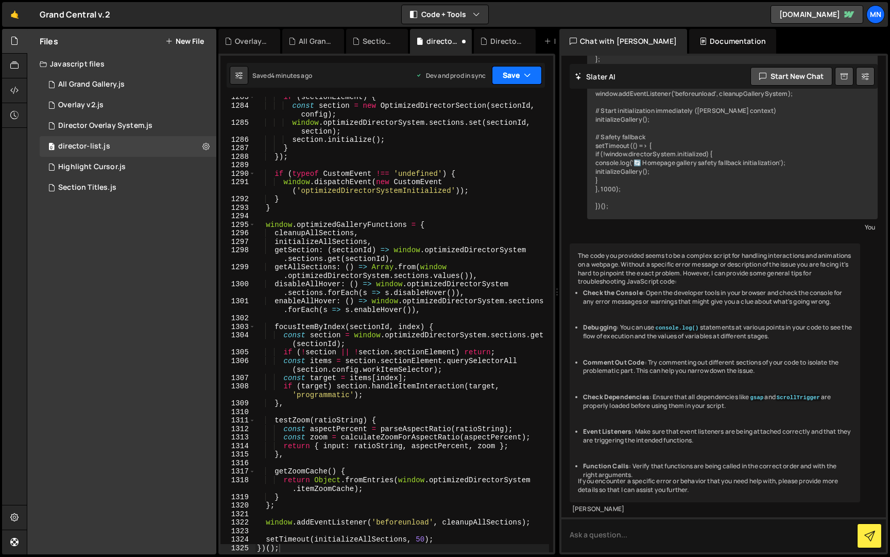
drag, startPoint x: 515, startPoint y: 70, endPoint x: 489, endPoint y: 93, distance: 35.1
click at [514, 72] on button "Save" at bounding box center [517, 75] width 50 height 19
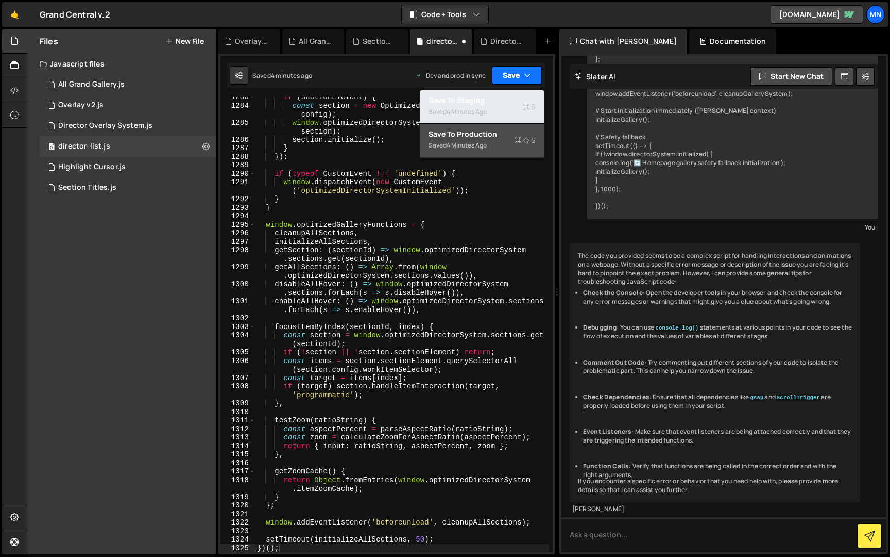
drag, startPoint x: 486, startPoint y: 94, endPoint x: 515, endPoint y: 82, distance: 31.2
click at [487, 94] on button "Save to Staging S Saved 4 minutes ago" at bounding box center [482, 106] width 124 height 33
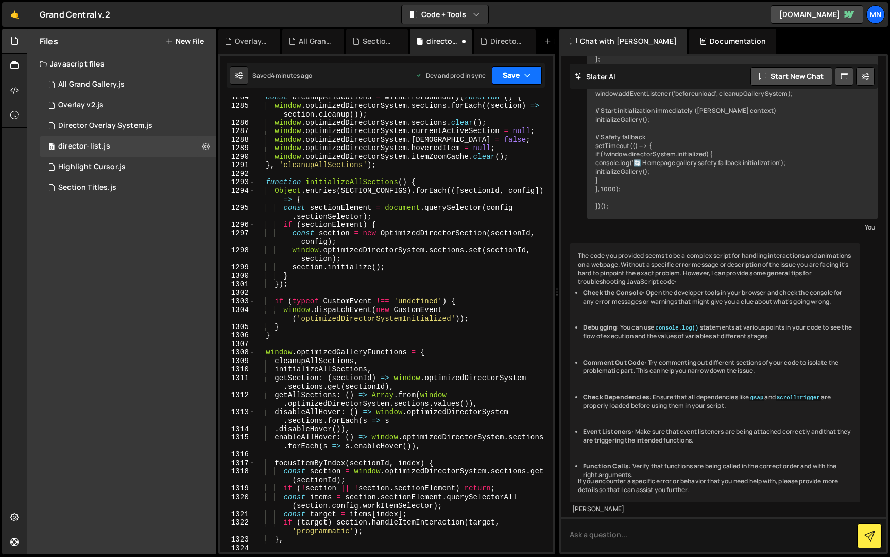
scroll to position [11789, 0]
click at [521, 74] on button "Save" at bounding box center [517, 75] width 50 height 19
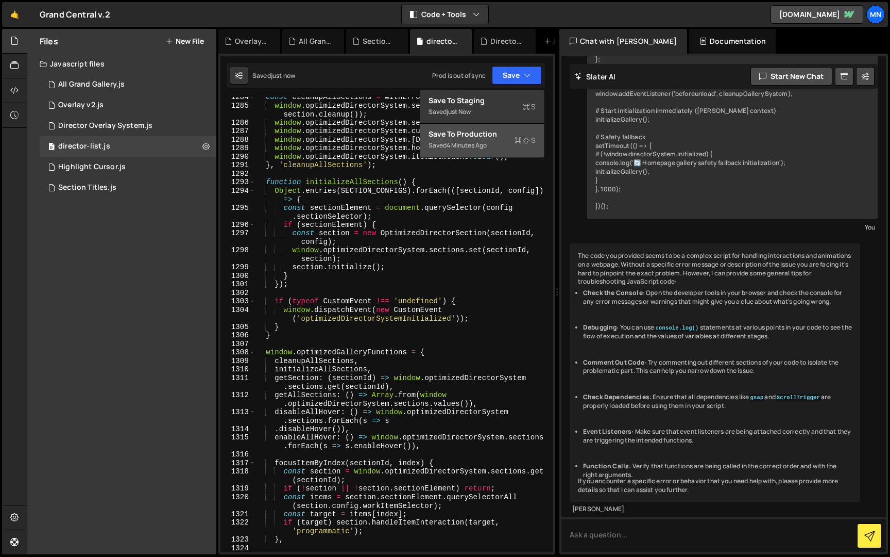
click at [488, 133] on div "Save to Production S" at bounding box center [482, 134] width 107 height 10
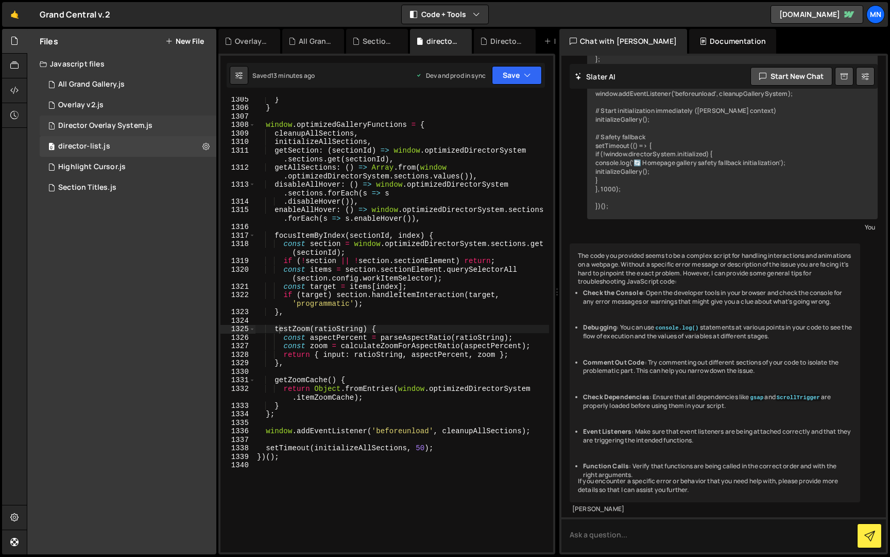
drag, startPoint x: 113, startPoint y: 127, endPoint x: 143, endPoint y: 128, distance: 29.9
click at [113, 127] on div "Director Overlay System.js" at bounding box center [105, 125] width 94 height 9
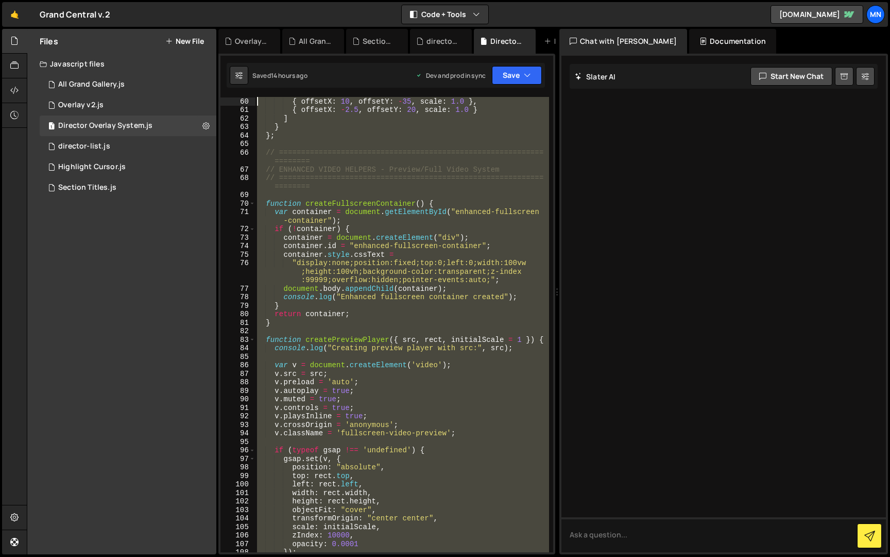
scroll to position [0, 0]
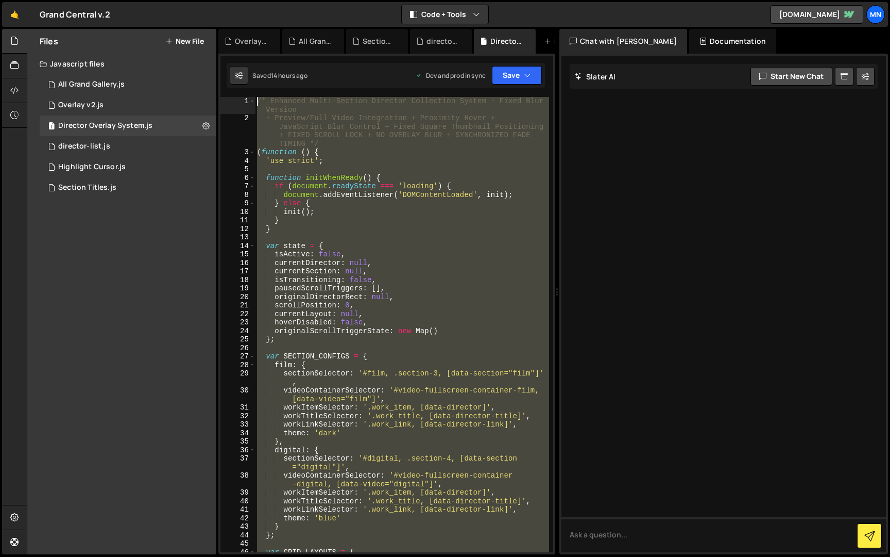
drag, startPoint x: 296, startPoint y: 541, endPoint x: 201, endPoint y: -19, distance: 567.6
click at [201, 0] on html "Projects [GEOGRAPHIC_DATA] Blog [GEOGRAPHIC_DATA] Projects Your Teams Invite te…" at bounding box center [445, 278] width 890 height 557
type textarea "/* Enhanced Multi-Section Director Collection System - Fixed Blur Version + Pre…"
